Goal: Transaction & Acquisition: Download file/media

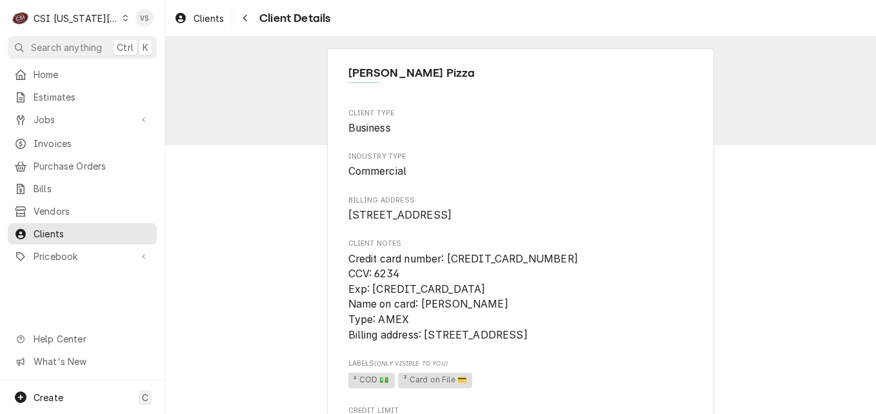
click at [123, 17] on icon "Dynamic Content Wrapper" at bounding box center [126, 18] width 6 height 6
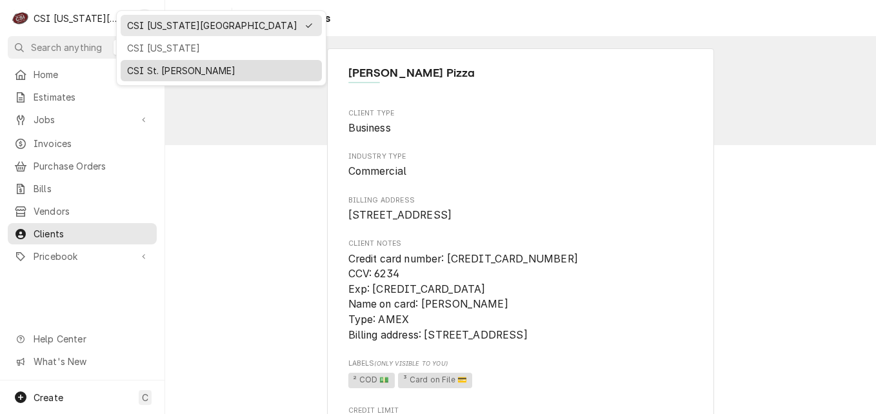
click at [159, 68] on div "CSI St. [PERSON_NAME]" at bounding box center [221, 71] width 188 height 14
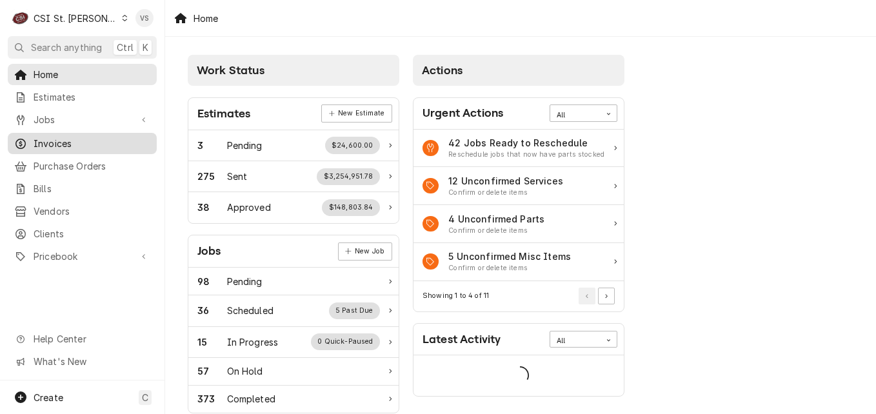
click at [65, 140] on span "Invoices" at bounding box center [92, 144] width 117 height 14
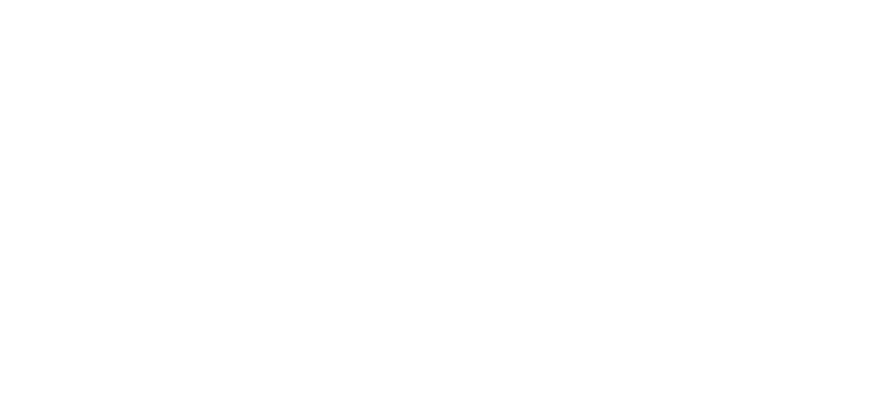
click at [61, 139] on div "Dynamic Content Wrapper" at bounding box center [438, 207] width 876 height 414
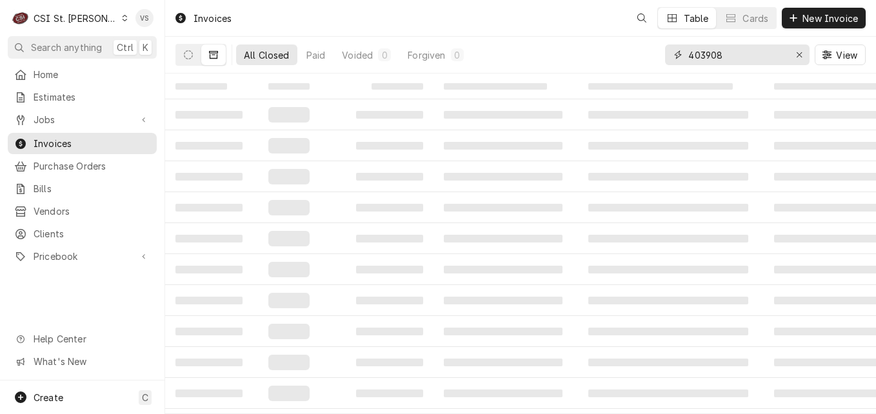
click at [728, 53] on input "403908" at bounding box center [736, 55] width 97 height 21
drag, startPoint x: 728, startPoint y: 53, endPoint x: 691, endPoint y: 58, distance: 37.1
click at [655, 55] on div "All Closed Paid Voided 0 Forgiven 0 403908 View" at bounding box center [520, 55] width 690 height 36
type input "0"
click at [688, 56] on input "319" at bounding box center [736, 55] width 97 height 21
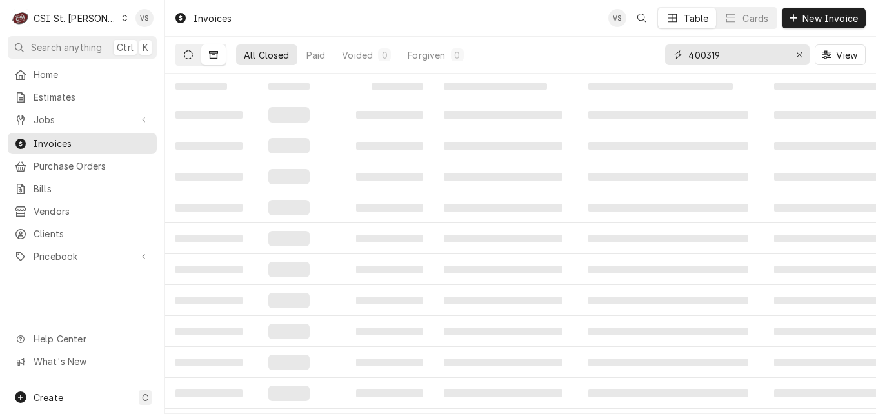
type input "400319"
click at [197, 59] on button "Dynamic Content Wrapper" at bounding box center [188, 55] width 25 height 21
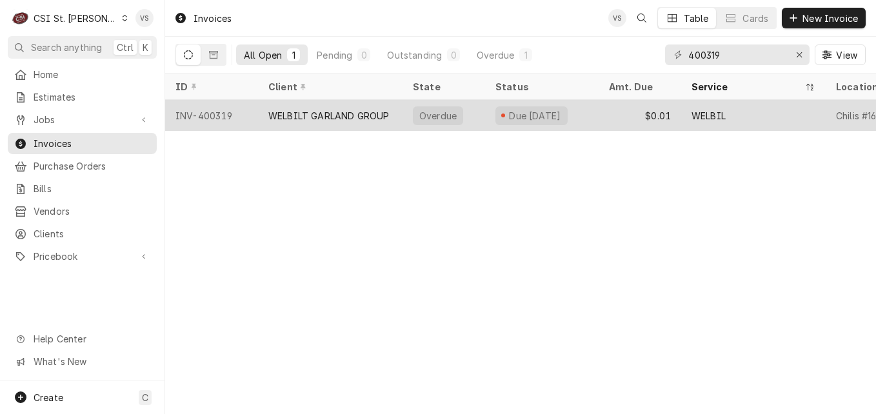
click at [352, 116] on div "WELBILT GARLAND GROUP" at bounding box center [328, 116] width 121 height 14
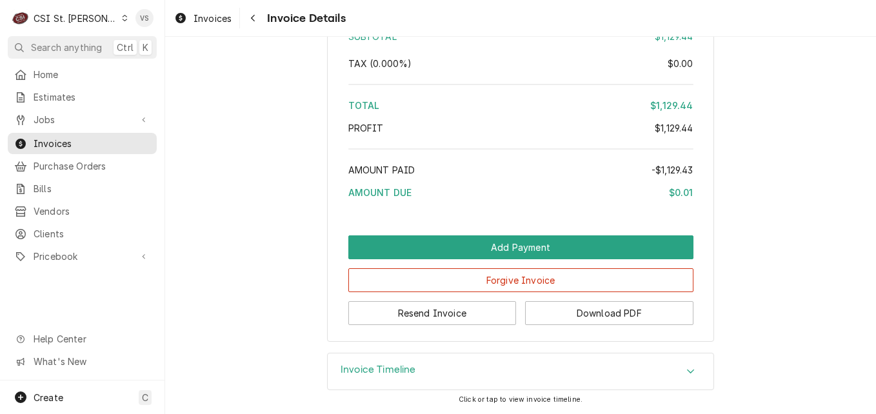
scroll to position [3254, 0]
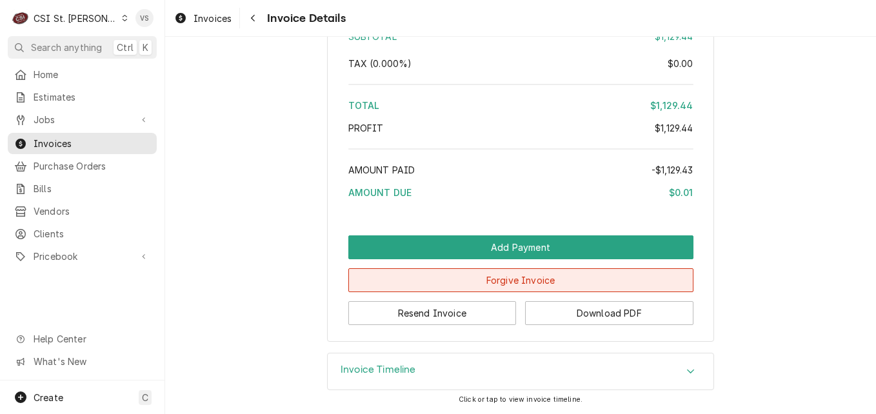
click at [497, 284] on button "Forgive Invoice" at bounding box center [520, 280] width 345 height 24
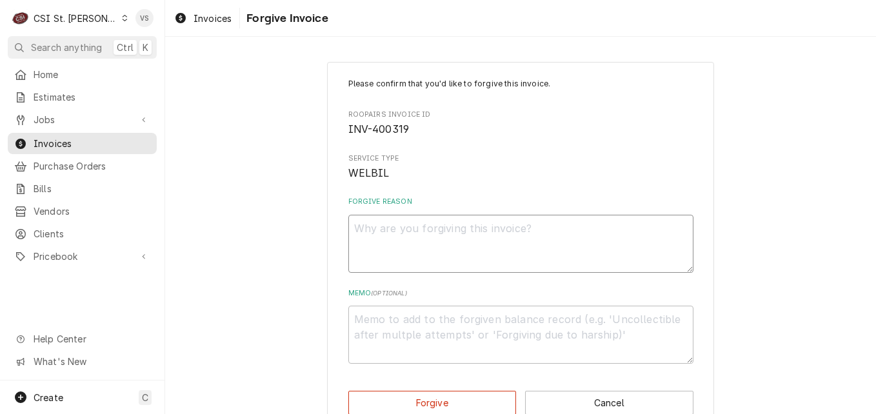
click at [392, 231] on textarea "Forgive Reason" at bounding box center [520, 244] width 345 height 58
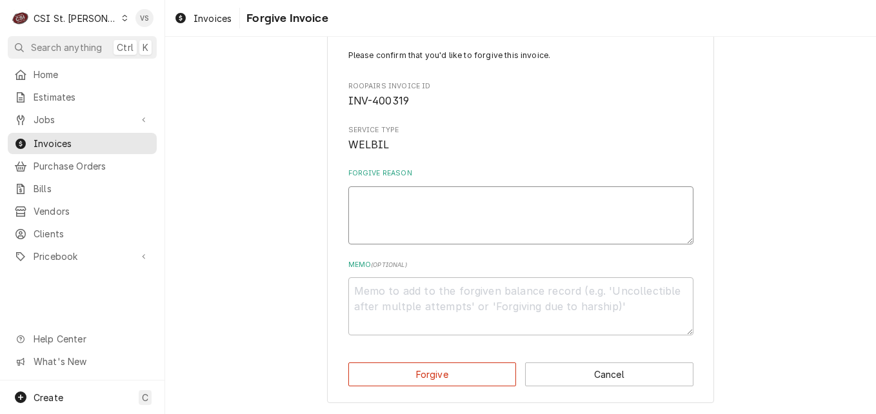
type textarea "x"
type textarea "P"
type textarea "x"
type textarea "PA"
type textarea "x"
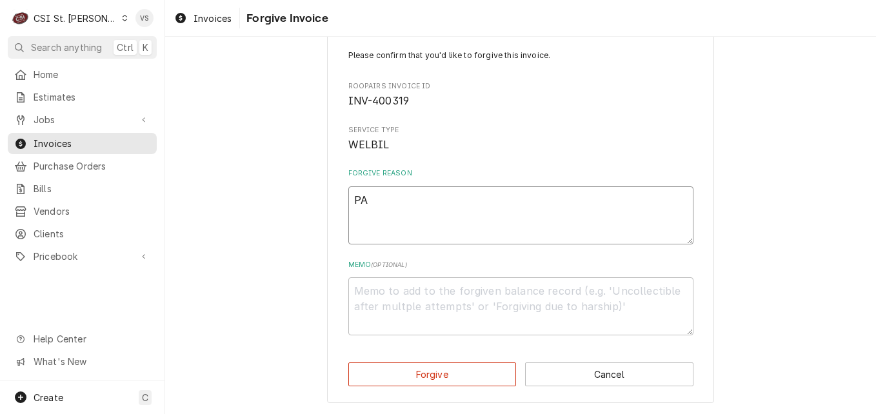
type textarea "PAI"
type textarea "x"
type textarea "PAID"
type textarea "x"
type textarea "PAID"
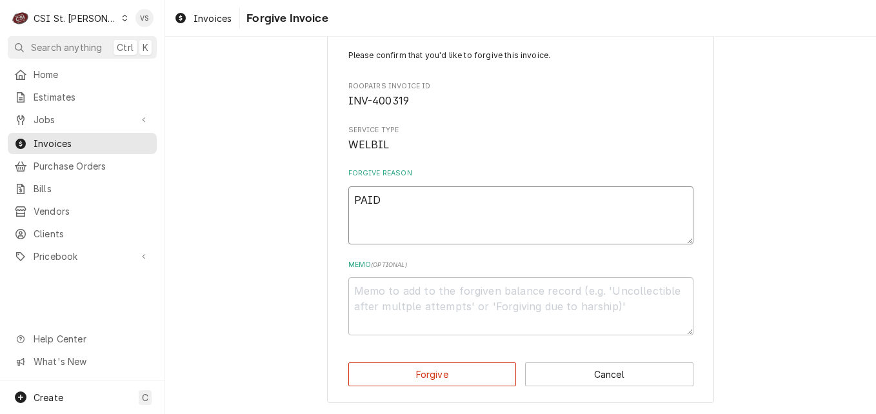
type textarea "x"
type textarea "PAID S"
type textarea "x"
type textarea "PAID SH"
type textarea "x"
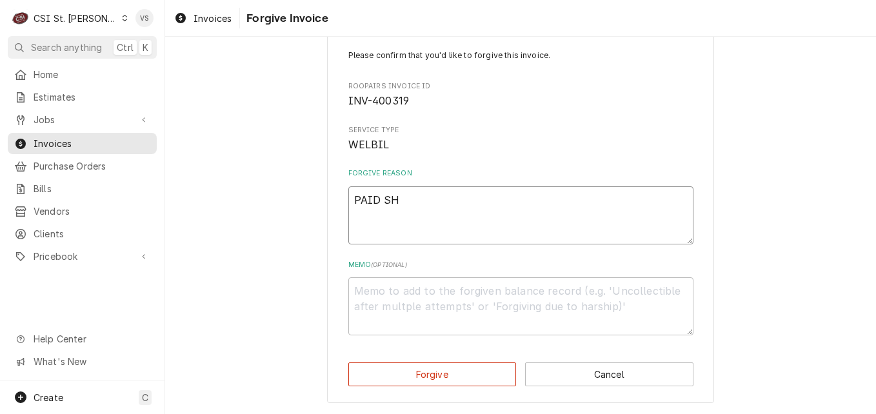
type textarea "PAID SHO"
type textarea "x"
type textarea "PAID SHOR"
type textarea "x"
type textarea "PAID SHORT"
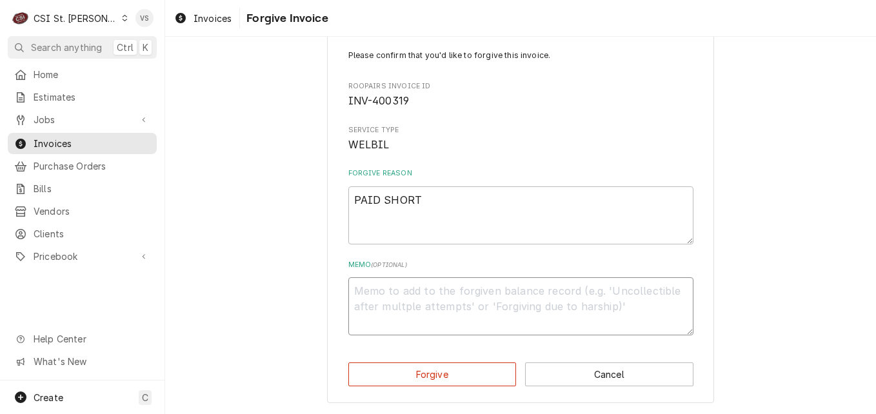
type textarea "x"
type textarea "P"
type textarea "x"
type textarea "PA"
type textarea "x"
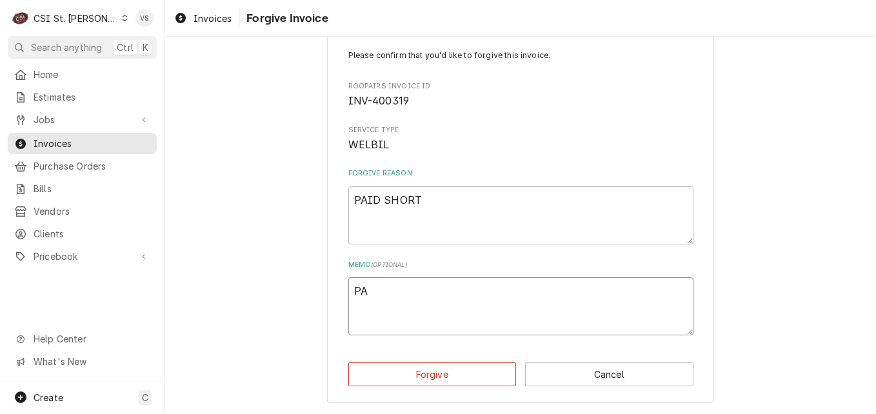
type textarea "PAI"
type textarea "x"
type textarea "PAID"
type textarea "x"
type textarea "PAID"
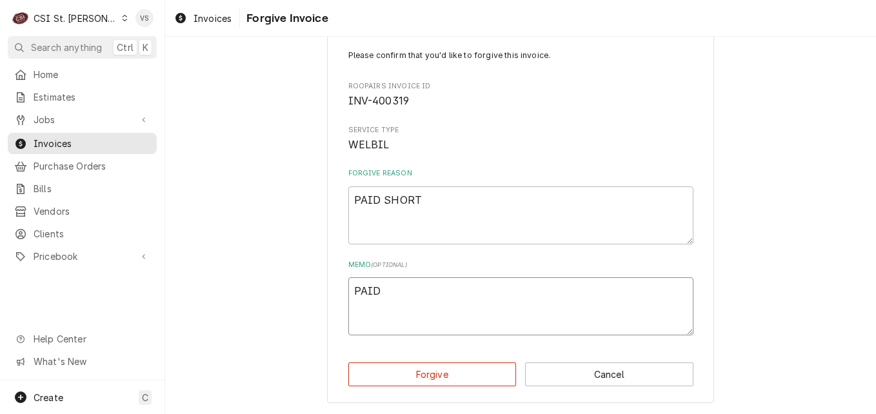
type textarea "x"
type textarea "PAID S"
type textarea "x"
type textarea "PAID SH"
type textarea "x"
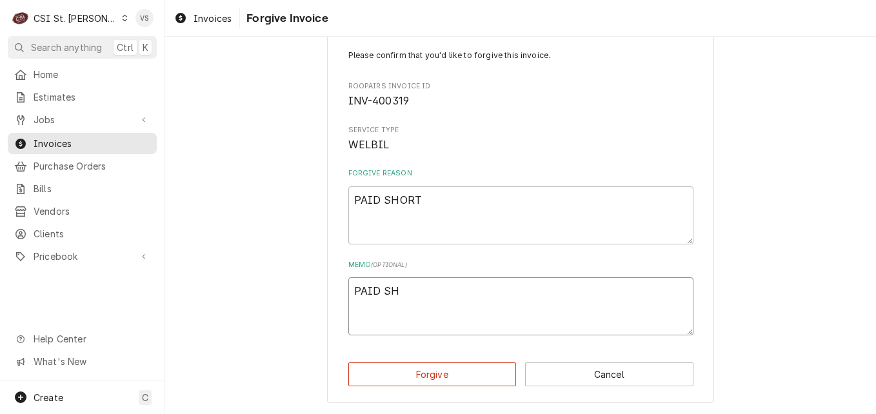
type textarea "PAID SHO"
type textarea "x"
type textarea "PAID SHOR"
type textarea "x"
type textarea "PAID SHORT"
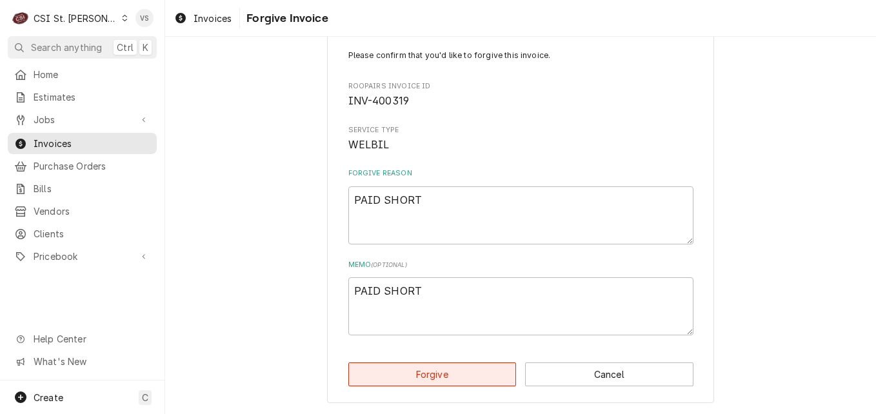
click at [467, 376] on button "Forgive" at bounding box center [432, 375] width 168 height 24
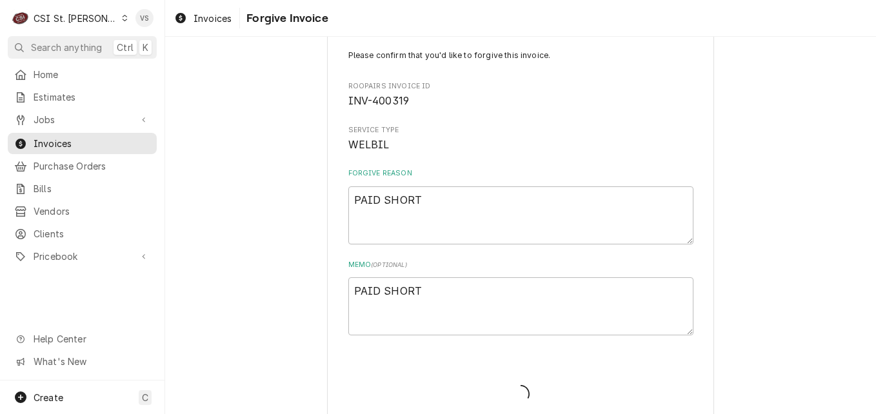
type textarea "x"
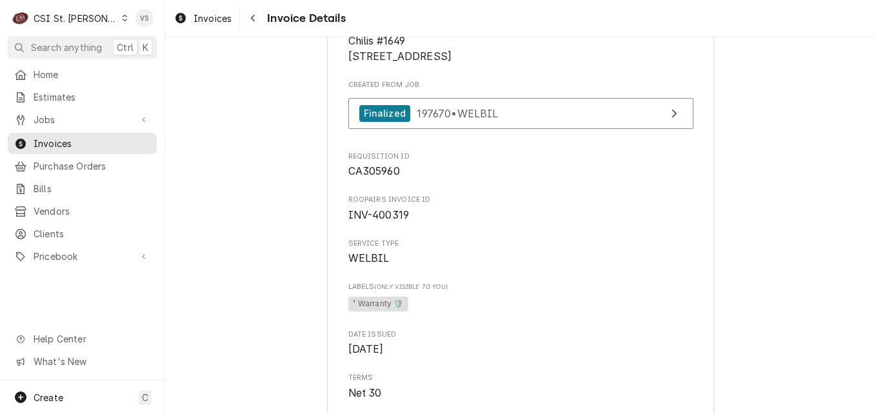
scroll to position [323, 0]
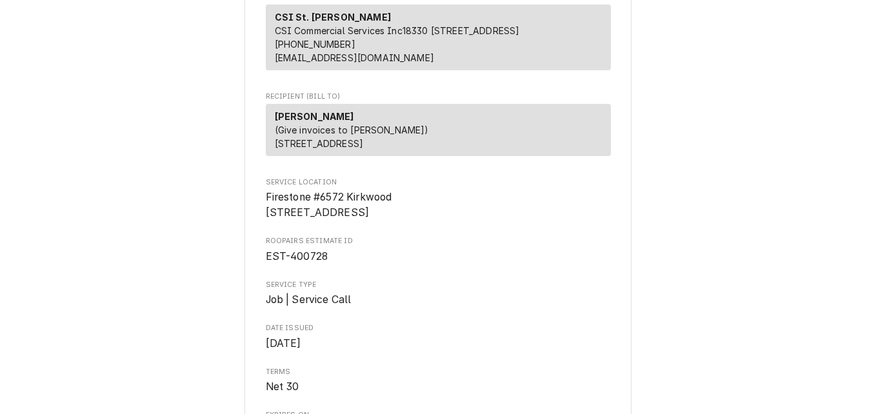
scroll to position [543, 0]
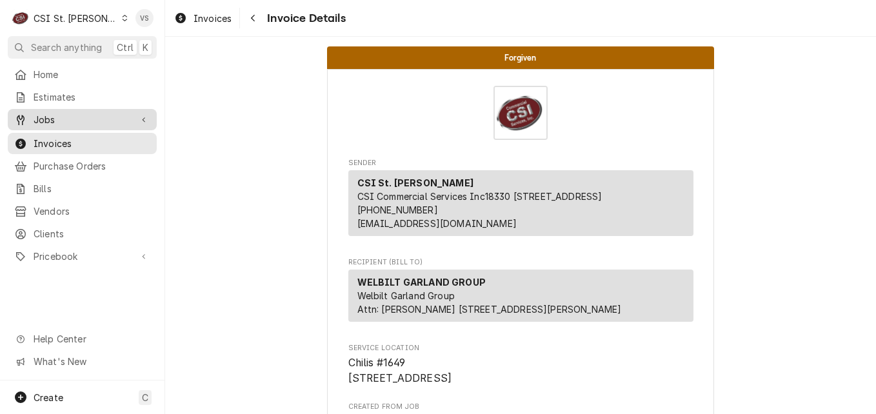
scroll to position [323, 0]
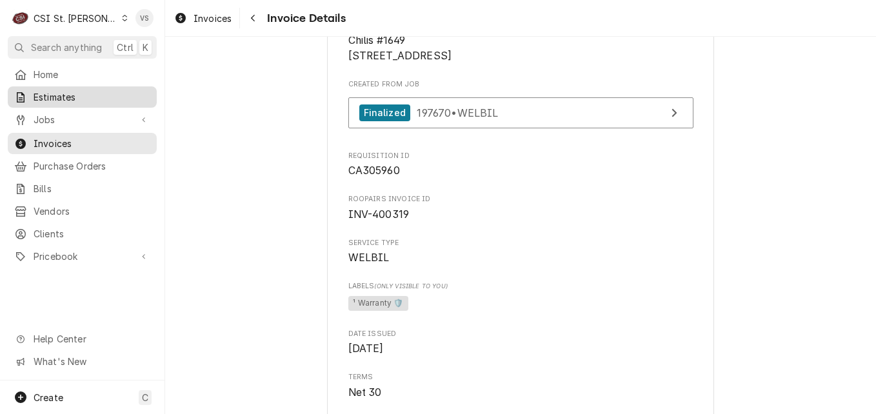
click at [67, 99] on span "Estimates" at bounding box center [92, 97] width 117 height 14
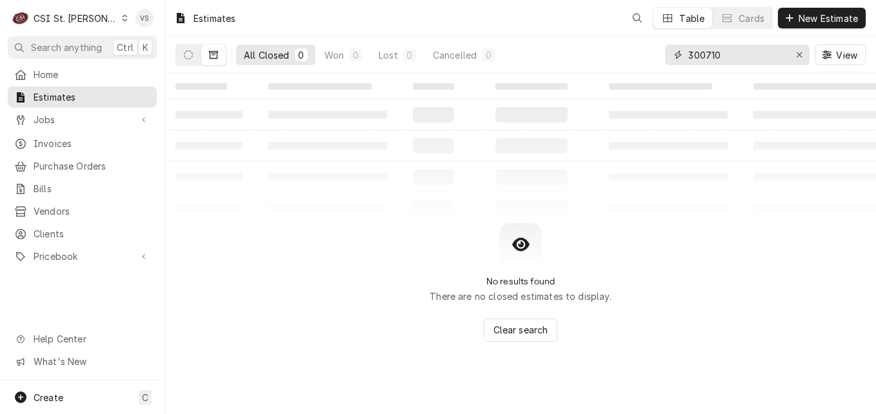
click at [643, 58] on div "All Closed 0 Won 0 Lost 0 Cancelled 0 300710 View" at bounding box center [520, 55] width 690 height 36
drag, startPoint x: 730, startPoint y: 57, endPoint x: 661, endPoint y: 57, distance: 68.4
click at [661, 57] on div "All Closed 0 Won 0 Lost 0 Cancelled 0 400718 View" at bounding box center [520, 55] width 690 height 36
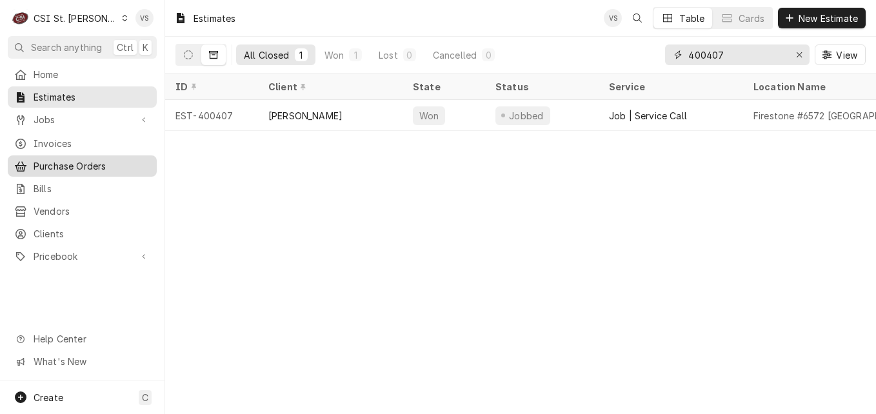
type input "400407"
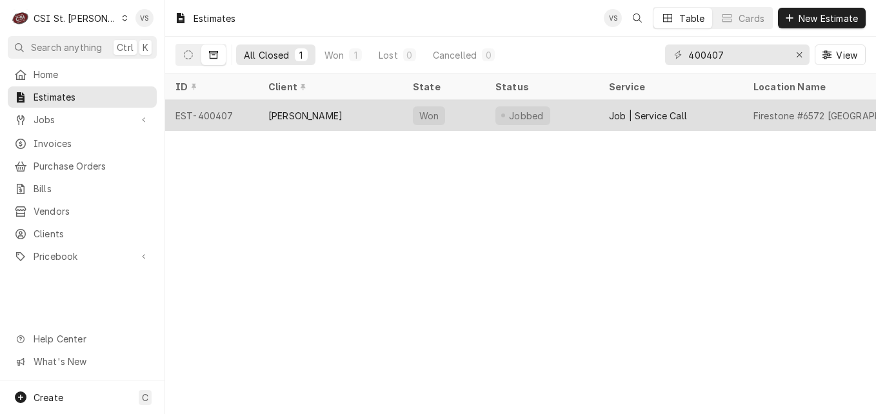
click at [373, 113] on div "[PERSON_NAME]" at bounding box center [330, 115] width 145 height 31
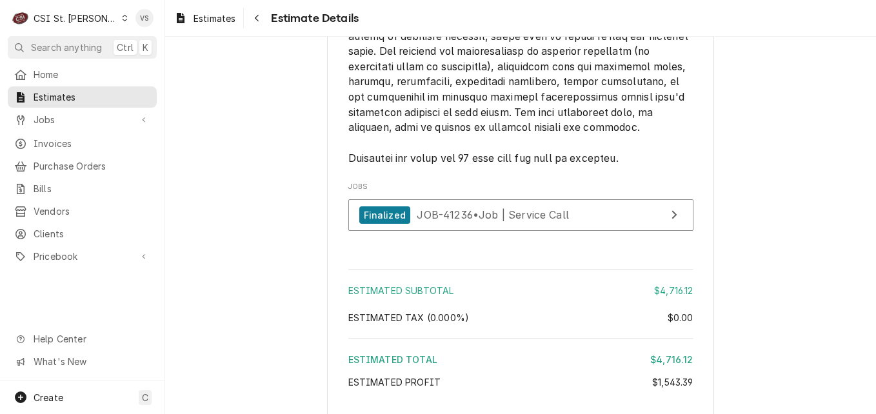
scroll to position [3922, 0]
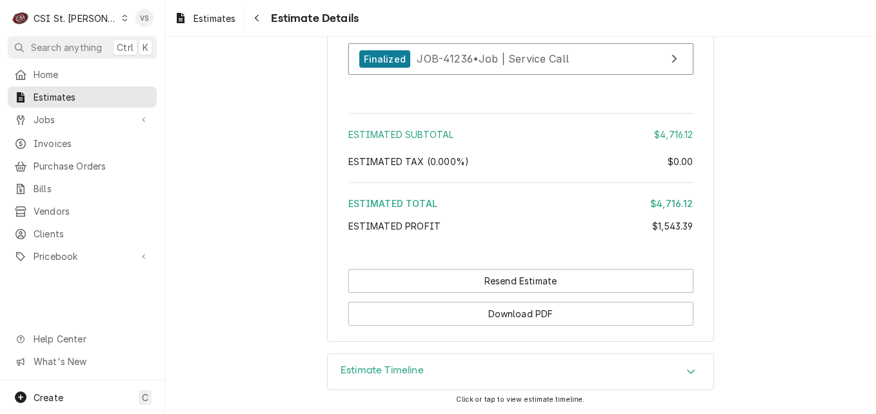
click at [688, 369] on icon "Accordion Header" at bounding box center [690, 371] width 9 height 10
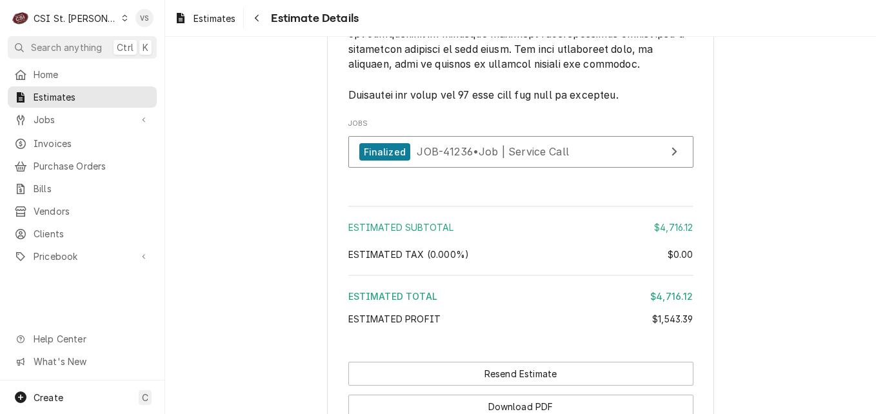
scroll to position [3793, 0]
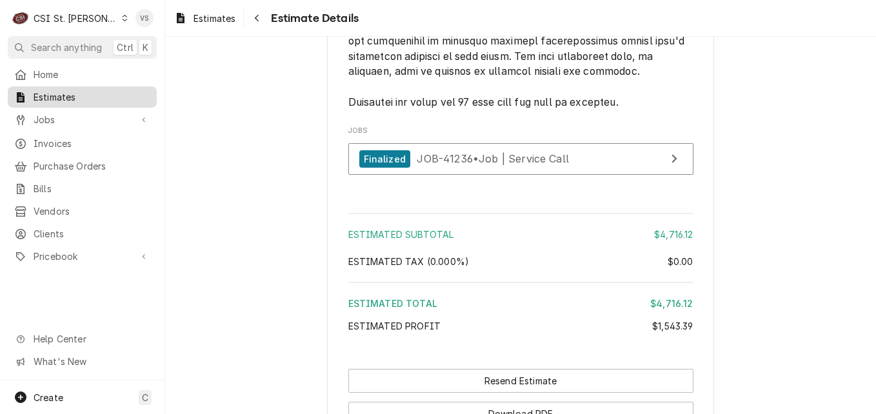
click at [96, 90] on span "Estimates" at bounding box center [92, 97] width 117 height 14
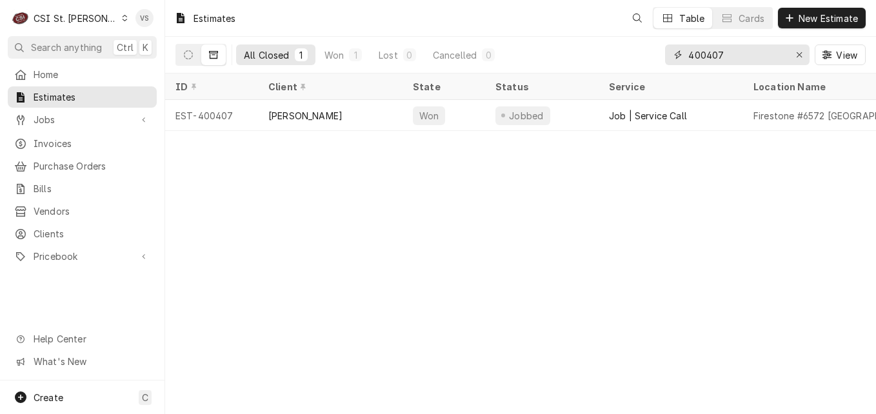
click at [726, 56] on input "400407" at bounding box center [736, 55] width 97 height 21
click at [725, 52] on input "400407" at bounding box center [736, 55] width 97 height 21
drag, startPoint x: 725, startPoint y: 52, endPoint x: 706, endPoint y: 54, distance: 18.8
click at [706, 54] on input "400407" at bounding box center [736, 55] width 97 height 21
type input "4"
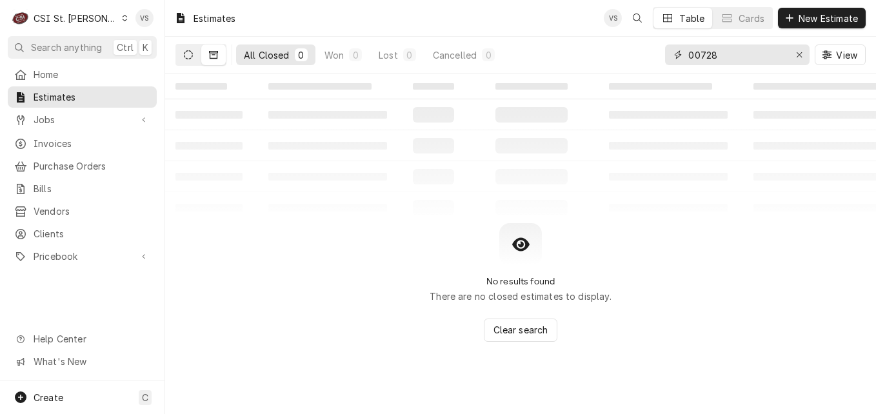
type input "00728"
click at [188, 52] on icon "Dynamic Content Wrapper" at bounding box center [188, 54] width 9 height 9
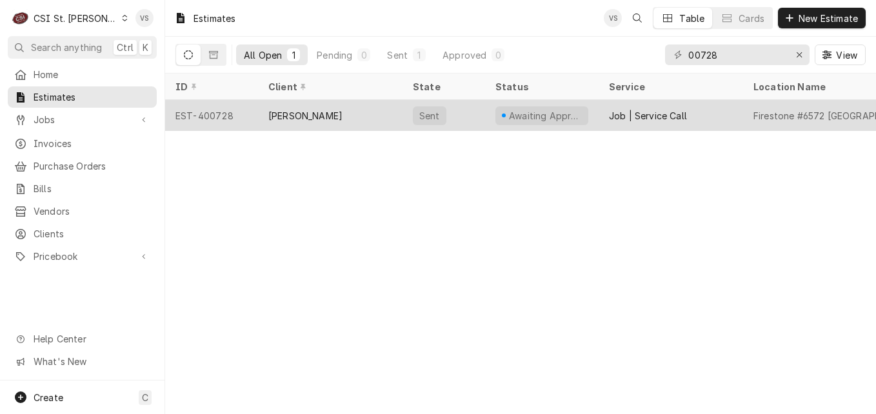
click at [334, 117] on div "[PERSON_NAME]" at bounding box center [330, 115] width 145 height 31
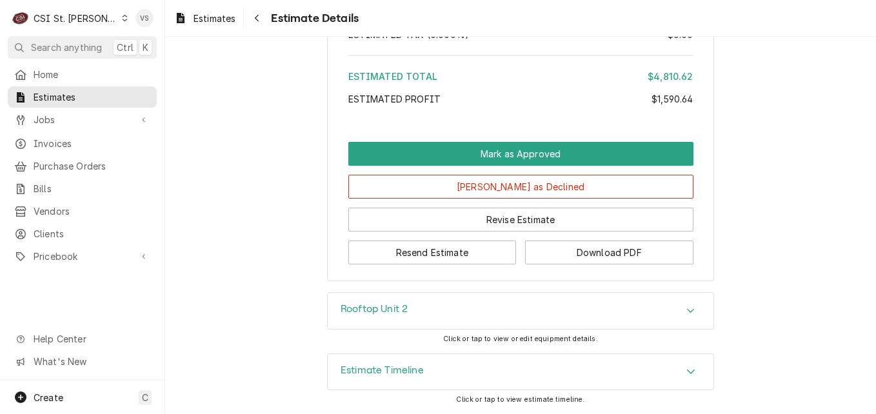
scroll to position [4197, 0]
click at [101, 98] on span "Estimates" at bounding box center [92, 97] width 117 height 14
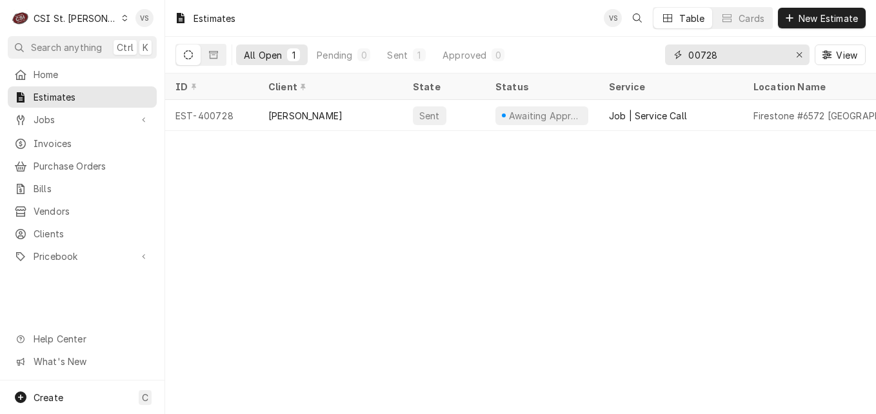
click at [717, 54] on input "00728" at bounding box center [736, 55] width 97 height 21
drag, startPoint x: 717, startPoint y: 54, endPoint x: 675, endPoint y: 55, distance: 42.0
click at [675, 55] on div "00728" at bounding box center [737, 55] width 145 height 21
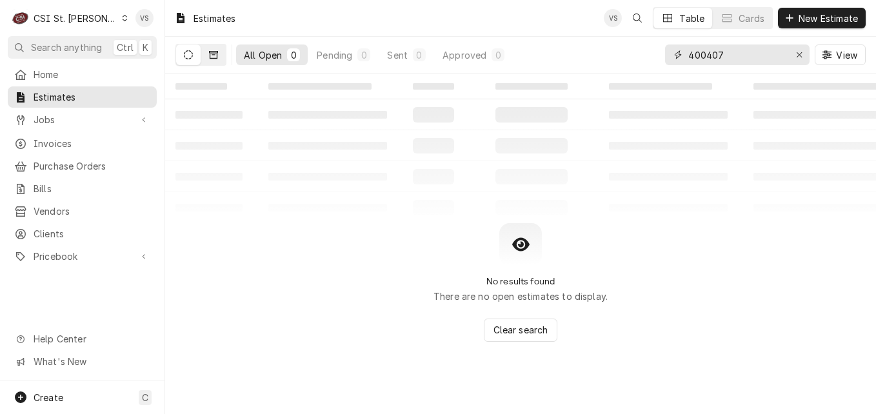
type input "400407"
click at [217, 65] on button "Dynamic Content Wrapper" at bounding box center [213, 55] width 25 height 21
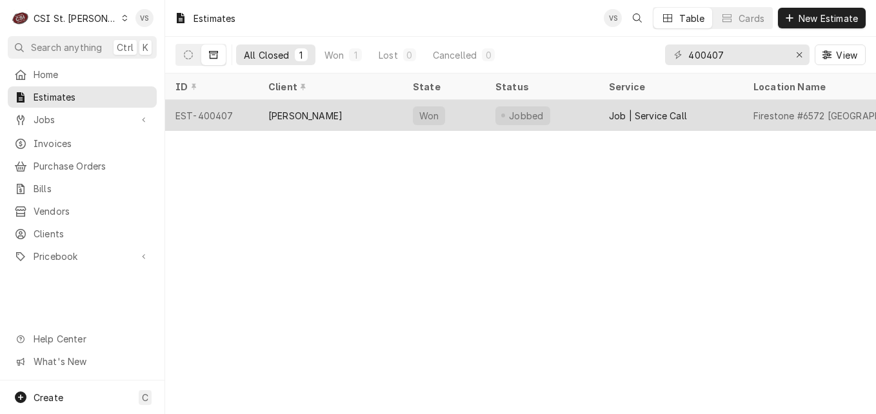
click at [359, 110] on div "[PERSON_NAME]" at bounding box center [330, 115] width 145 height 31
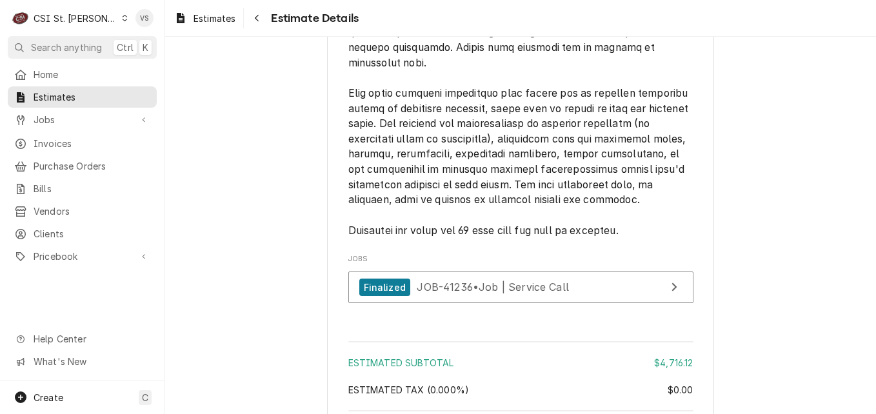
scroll to position [3664, 0]
click at [77, 96] on span "Estimates" at bounding box center [92, 97] width 117 height 14
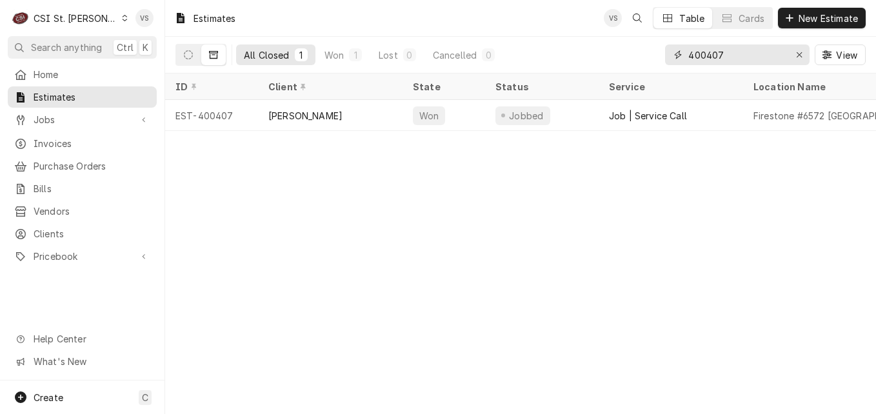
drag, startPoint x: 728, startPoint y: 55, endPoint x: 708, endPoint y: 55, distance: 19.4
click at [708, 55] on input "400407" at bounding box center [736, 55] width 97 height 21
drag, startPoint x: 706, startPoint y: 57, endPoint x: 679, endPoint y: 148, distance: 95.5
click at [706, 57] on input "400407" at bounding box center [736, 55] width 97 height 21
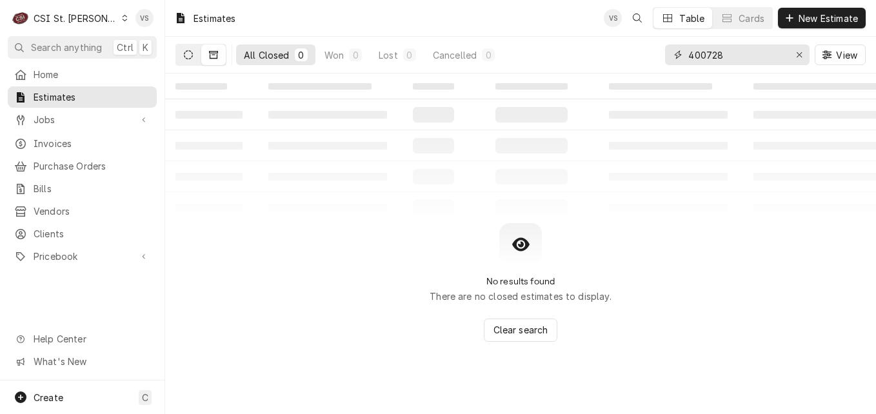
type input "400728"
click at [191, 61] on button "Dynamic Content Wrapper" at bounding box center [188, 55] width 25 height 21
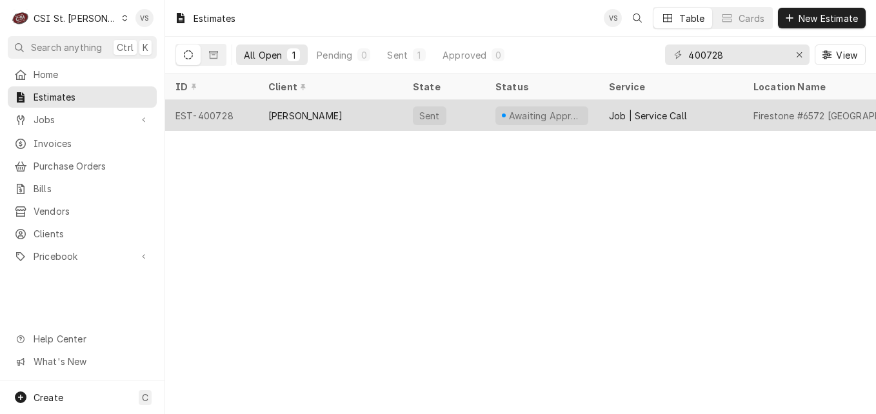
click at [350, 115] on div "[PERSON_NAME]" at bounding box center [330, 115] width 145 height 31
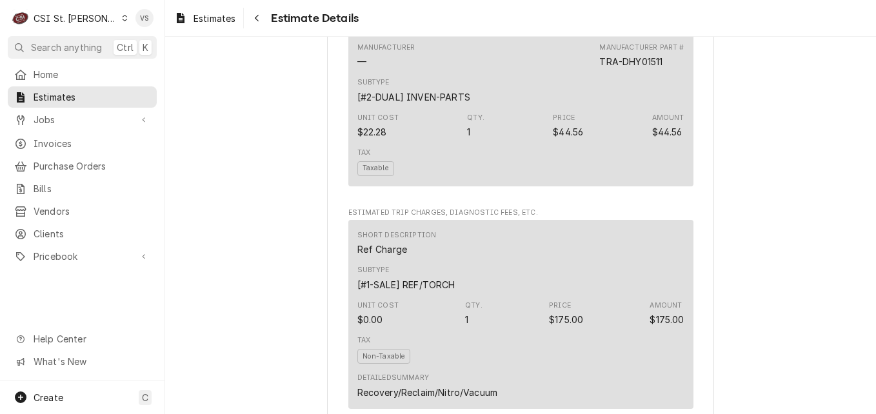
scroll to position [4197, 0]
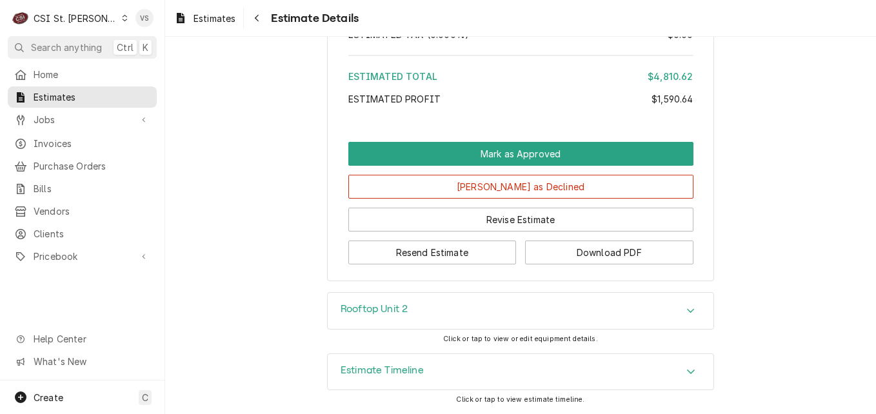
click at [686, 371] on icon "Accordion Header" at bounding box center [690, 371] width 9 height 10
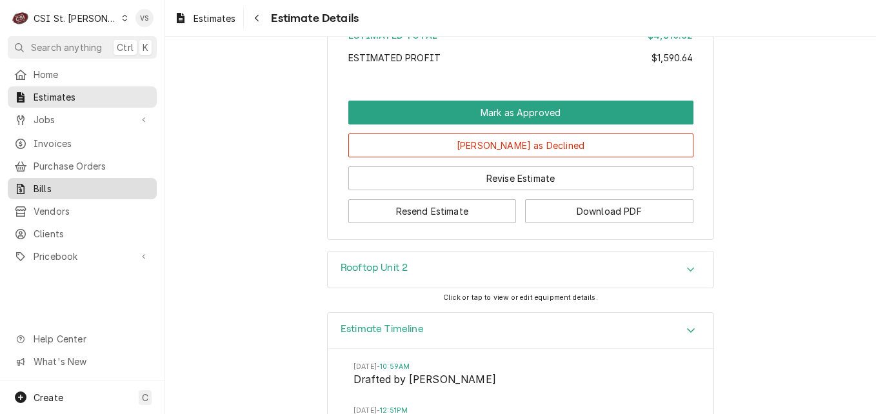
scroll to position [4100, 0]
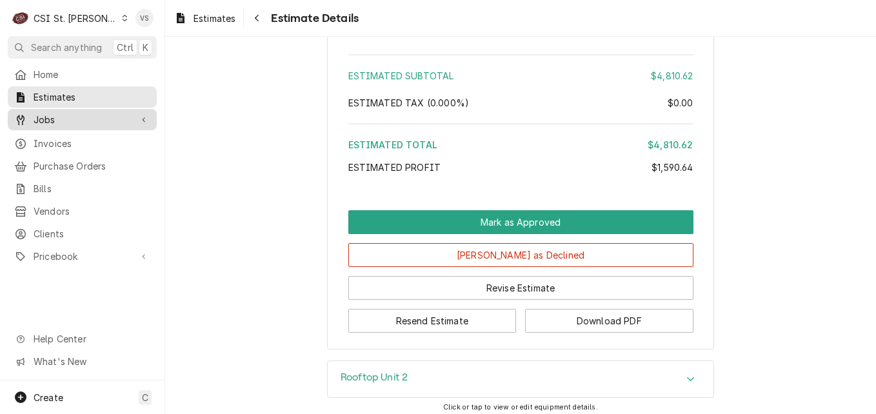
click at [66, 121] on span "Jobs" at bounding box center [82, 120] width 97 height 14
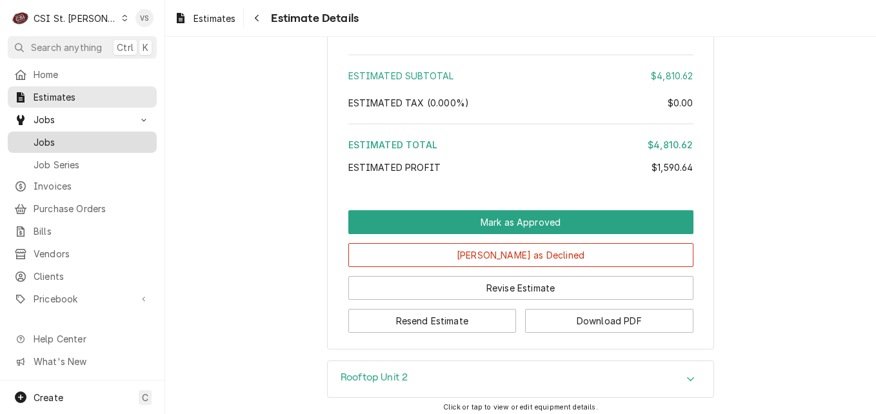
click at [53, 137] on span "Jobs" at bounding box center [92, 142] width 117 height 14
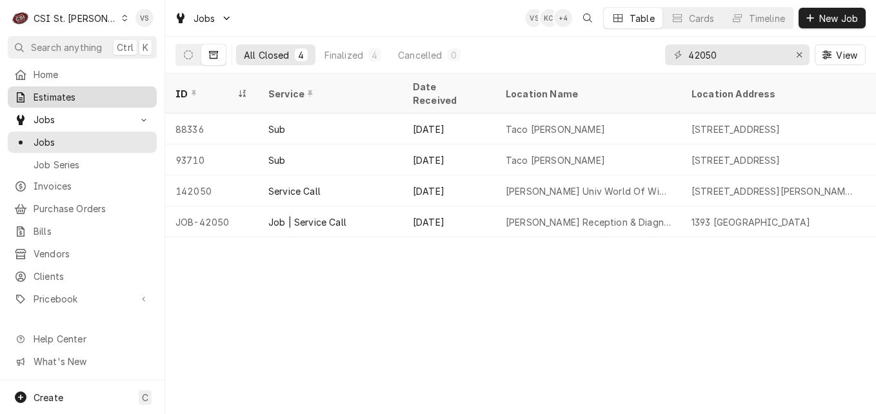
click at [58, 92] on span "Estimates" at bounding box center [92, 97] width 117 height 14
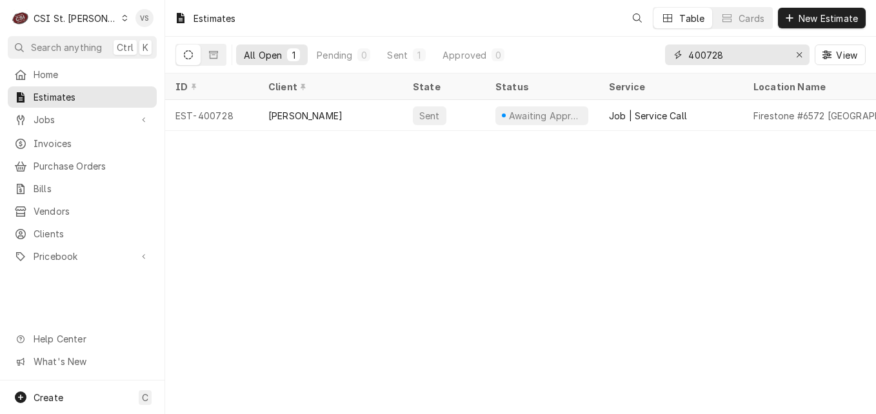
click at [727, 54] on input "400728" at bounding box center [736, 55] width 97 height 21
drag, startPoint x: 727, startPoint y: 54, endPoint x: 712, endPoint y: 54, distance: 15.5
click at [712, 54] on input "400728" at bounding box center [736, 55] width 97 height 21
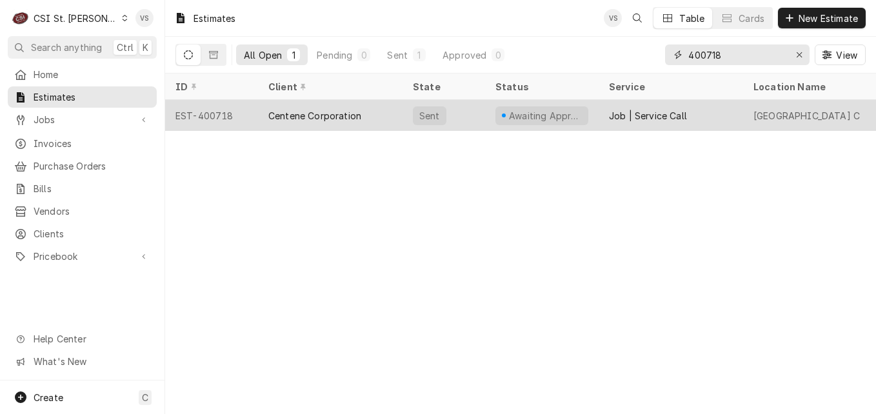
type input "400718"
click at [335, 119] on div "Centene Corporation" at bounding box center [314, 116] width 93 height 14
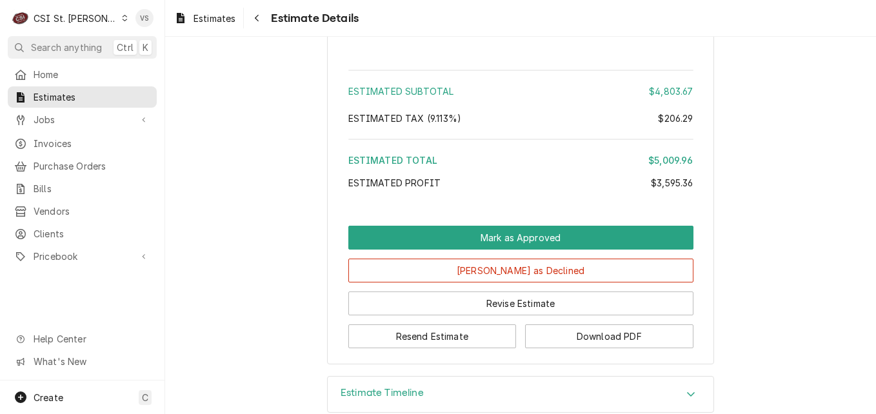
scroll to position [3793, 0]
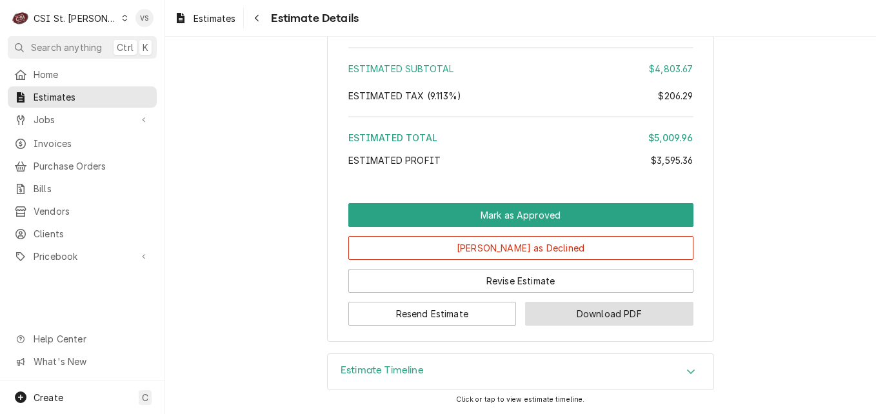
click at [615, 319] on button "Download PDF" at bounding box center [609, 314] width 168 height 24
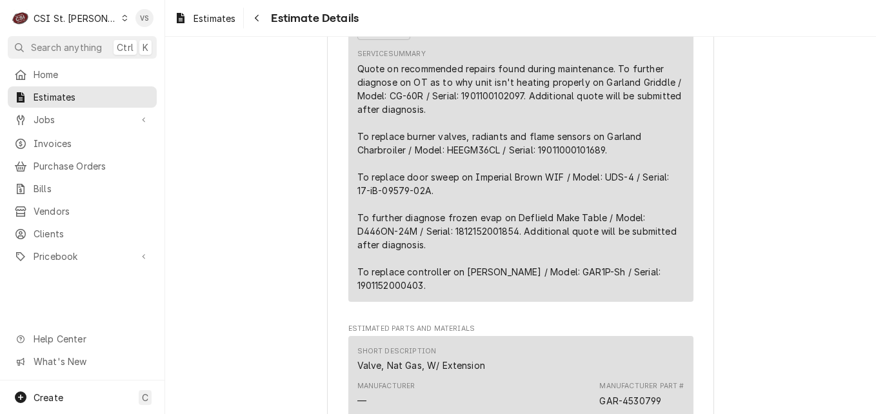
scroll to position [1535, 0]
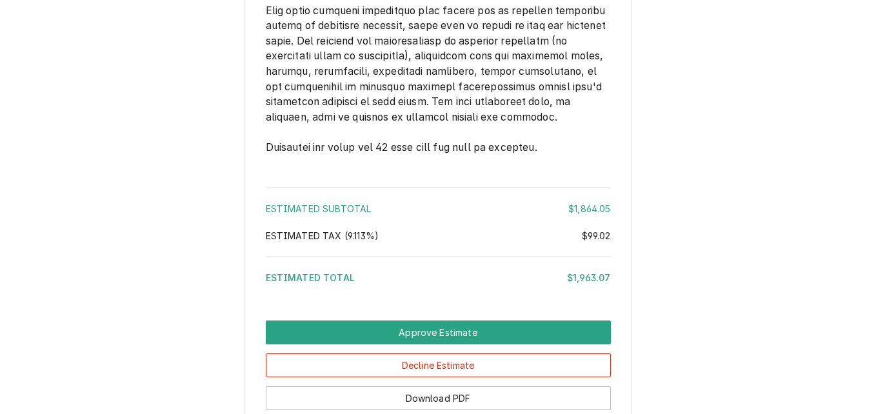
scroll to position [2613, 0]
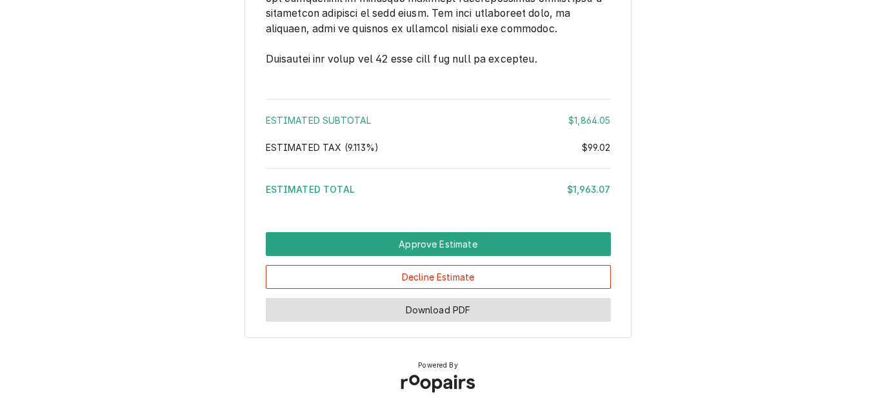
click at [514, 308] on button "Download PDF" at bounding box center [438, 310] width 345 height 24
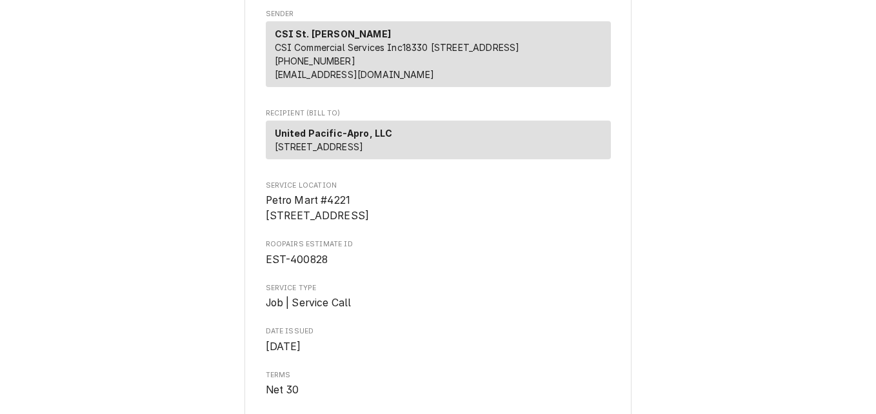
scroll to position [129, 0]
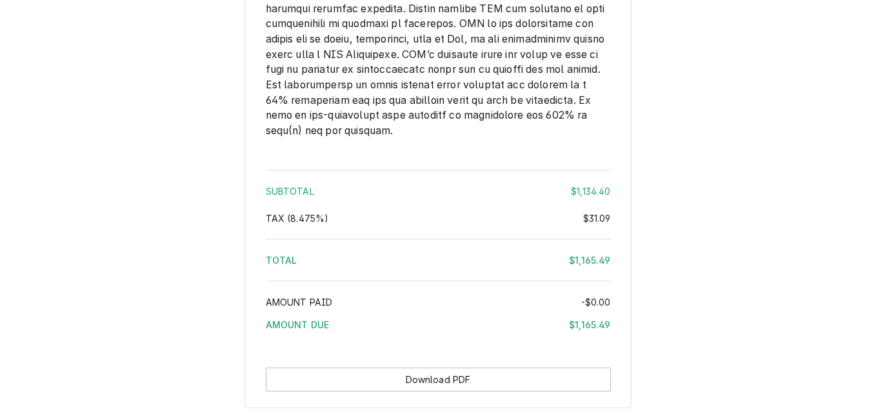
scroll to position [2335, 0]
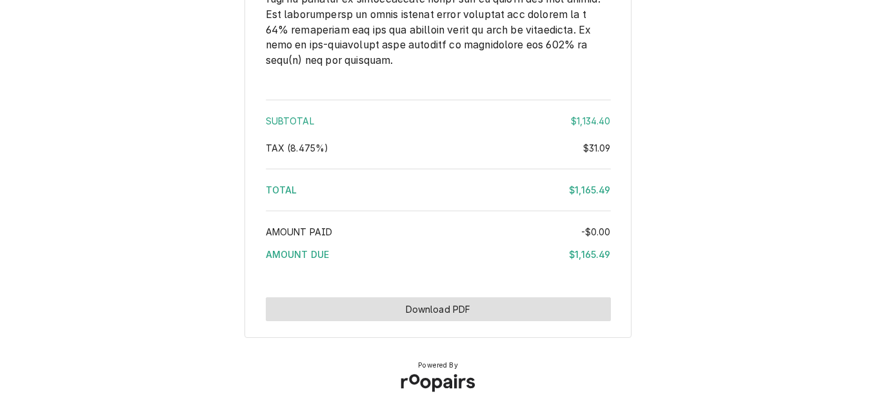
click at [528, 315] on button "Download PDF" at bounding box center [438, 309] width 345 height 24
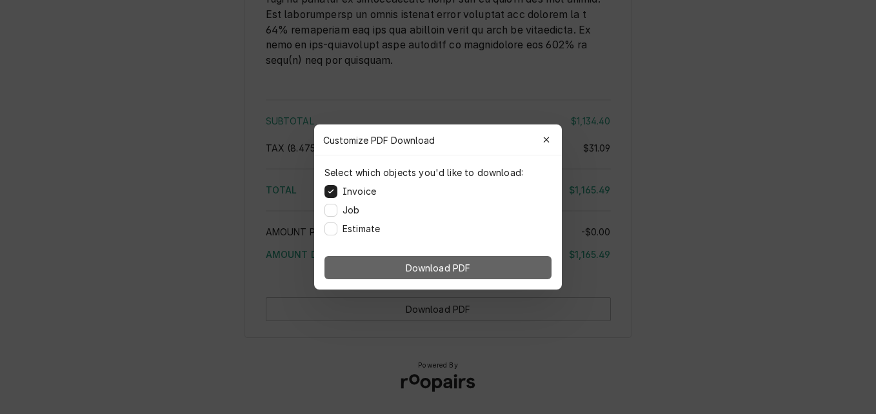
drag, startPoint x: 481, startPoint y: 275, endPoint x: 469, endPoint y: 276, distance: 11.7
click at [479, 275] on button "Download PDF" at bounding box center [438, 267] width 227 height 23
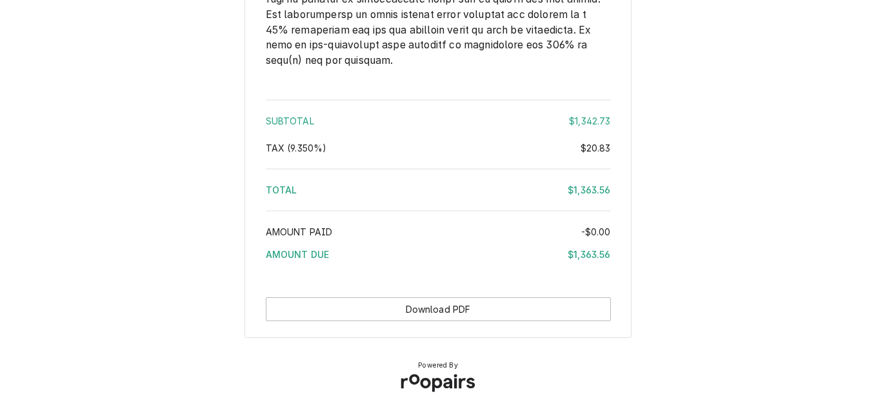
scroll to position [2335, 0]
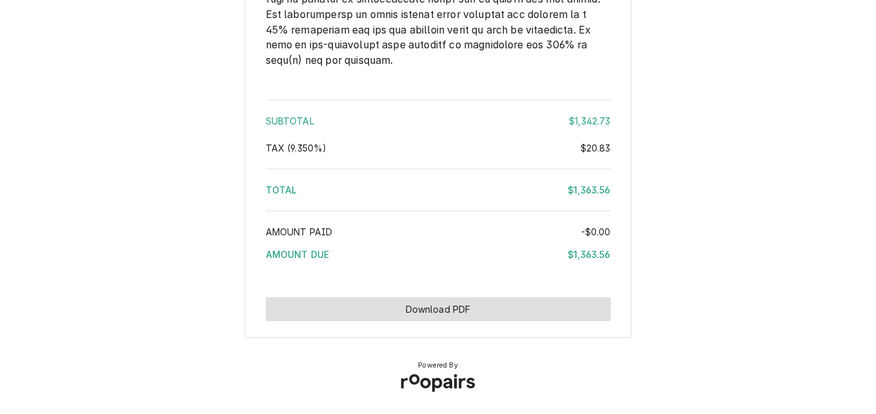
click at [446, 309] on button "Download PDF" at bounding box center [438, 309] width 345 height 24
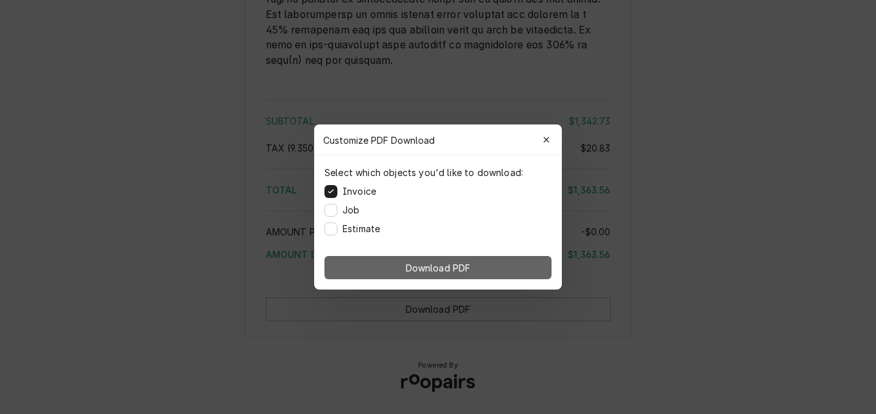
click at [466, 265] on span "Download PDF" at bounding box center [438, 268] width 70 height 14
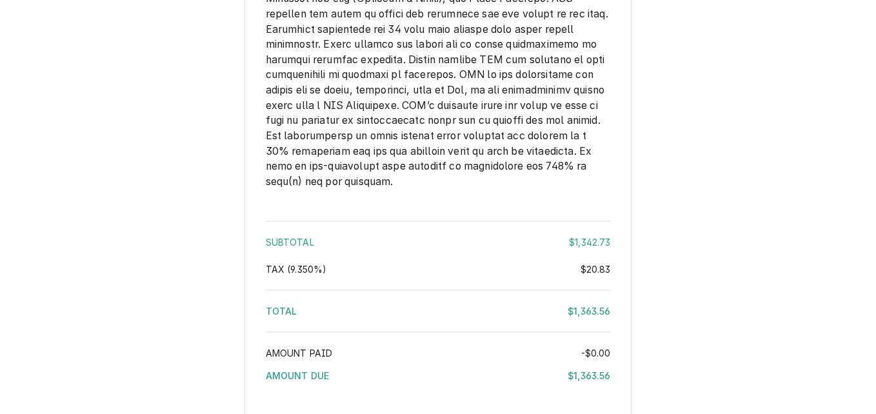
scroll to position [2248, 0]
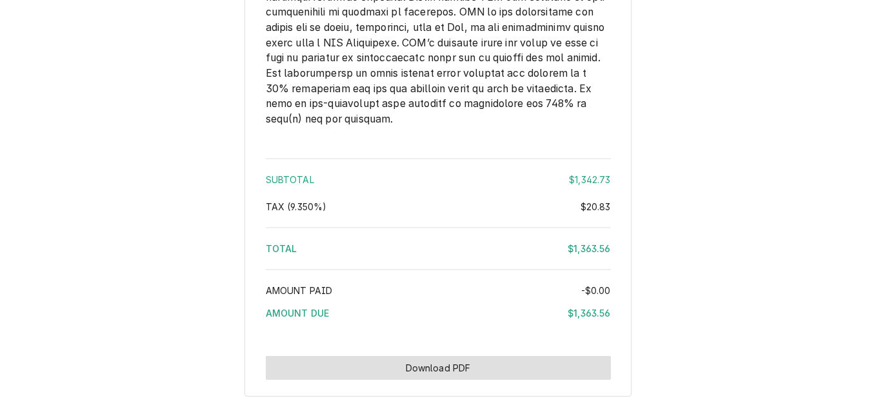
click at [545, 380] on button "Download PDF" at bounding box center [438, 368] width 345 height 24
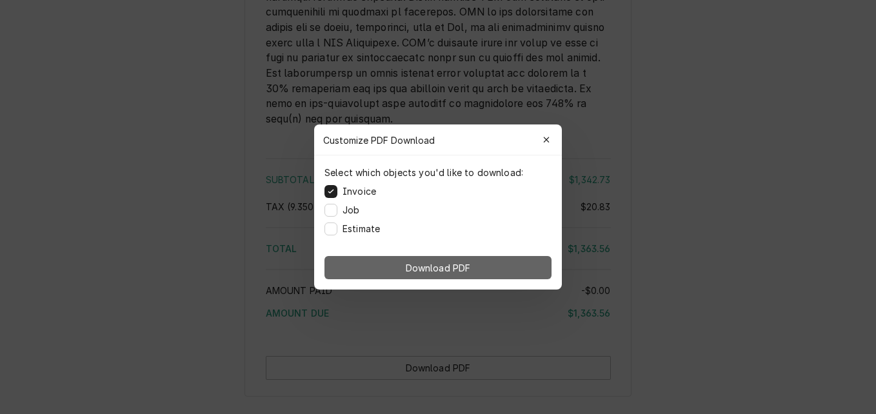
click at [454, 271] on span "Download PDF" at bounding box center [438, 268] width 70 height 14
